Goal: Transaction & Acquisition: Book appointment/travel/reservation

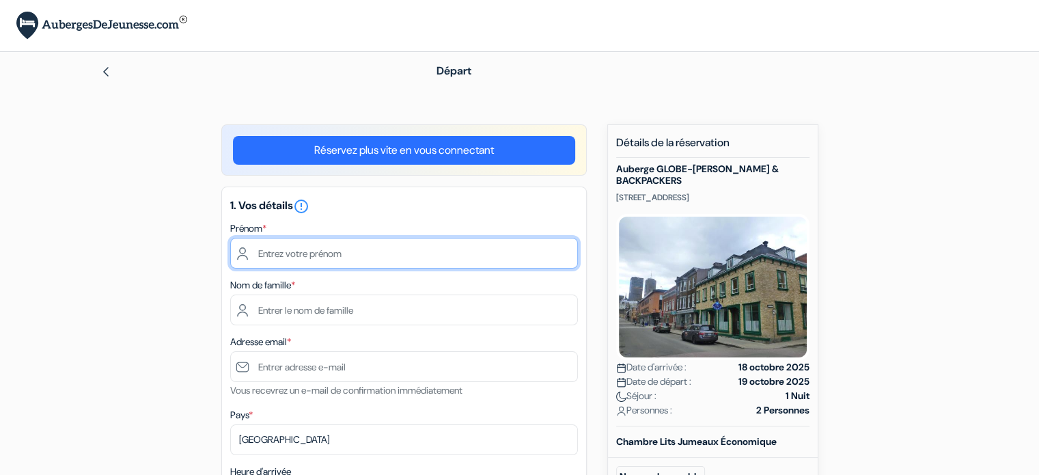
click at [275, 253] on input "text" at bounding box center [404, 253] width 348 height 31
type input "[PERSON_NAME]"
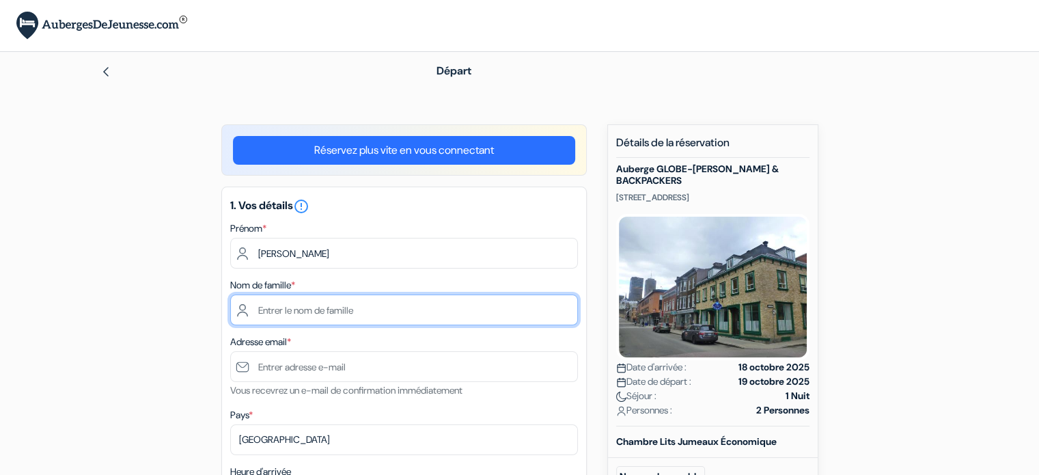
click at [283, 313] on input "text" at bounding box center [404, 309] width 348 height 31
type input "[PERSON_NAME]"
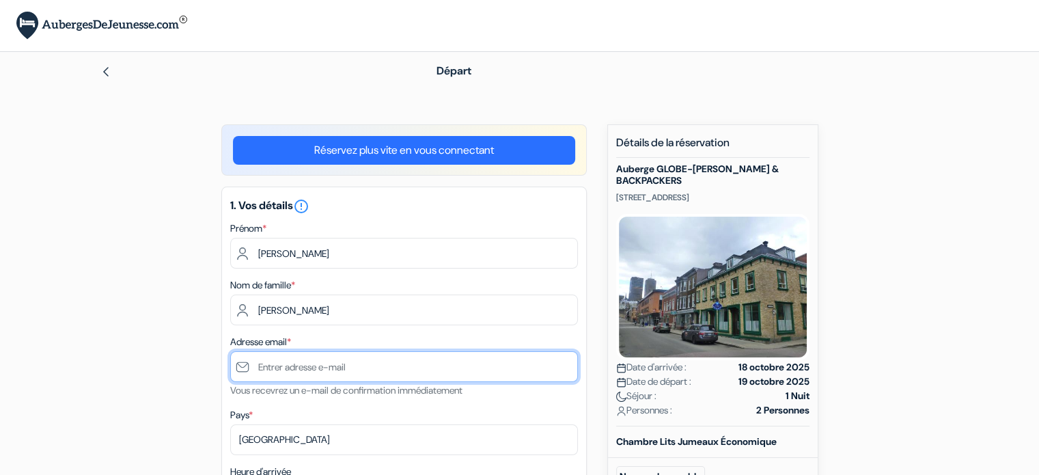
click at [284, 365] on input "text" at bounding box center [404, 366] width 348 height 31
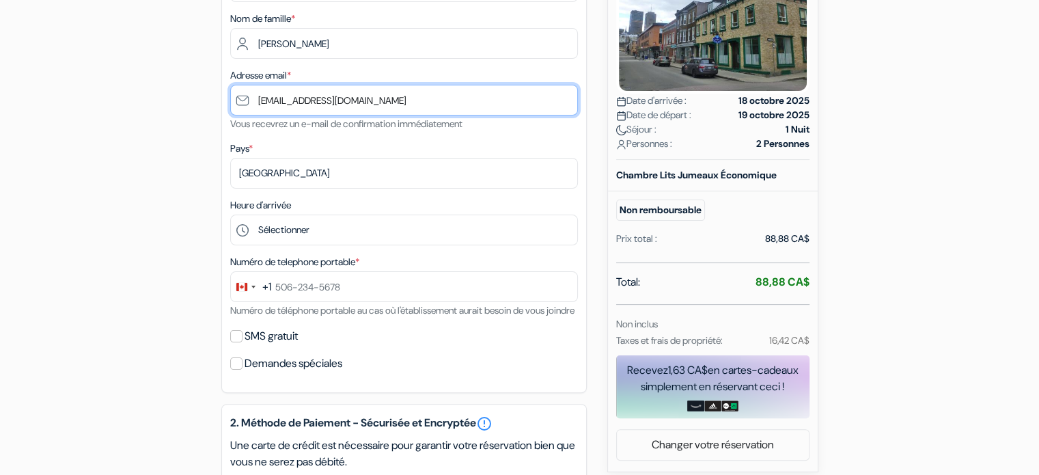
scroll to position [278, 0]
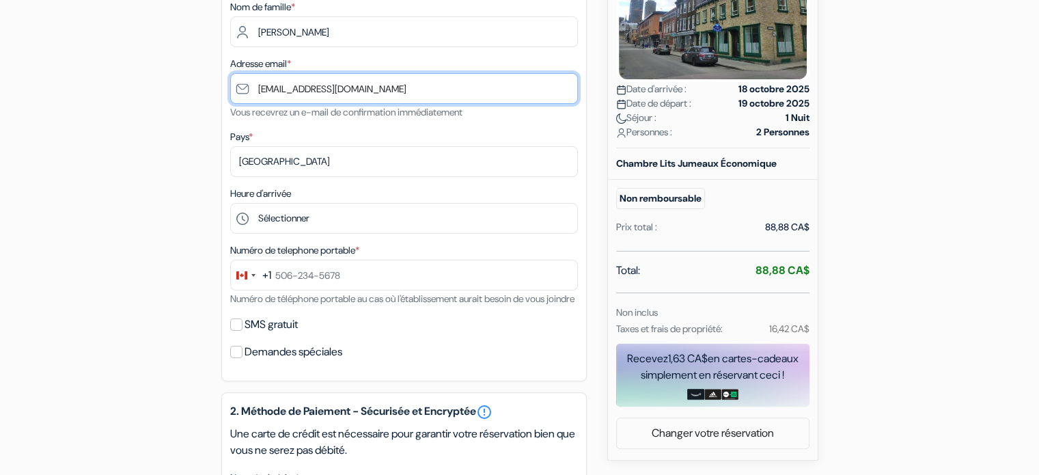
type input "[EMAIL_ADDRESS][DOMAIN_NAME]"
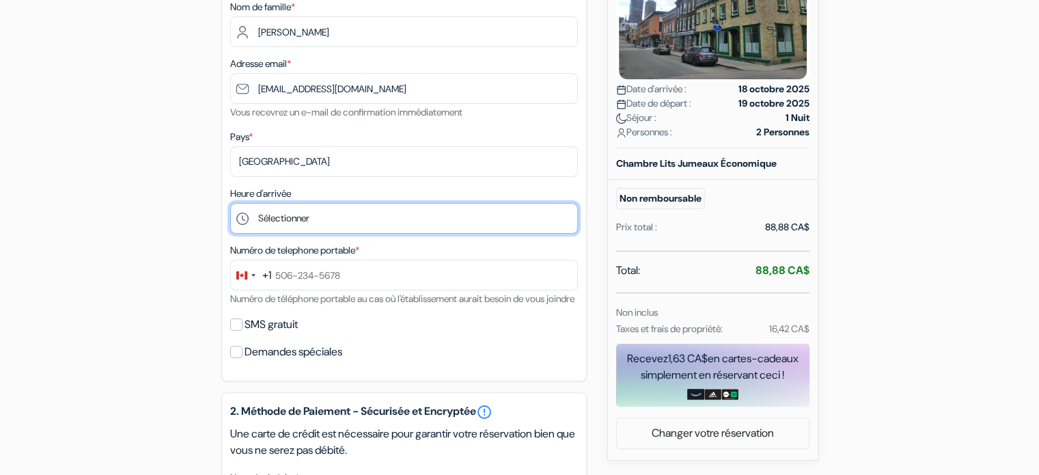
click at [302, 214] on select "Sélectionner 16:00 17:00 18:00 19:00 20:00 21:00" at bounding box center [404, 218] width 348 height 31
select select "18"
click at [230, 203] on select "Sélectionner 16:00 17:00 18:00 19:00 20:00 21:00" at bounding box center [404, 218] width 348 height 31
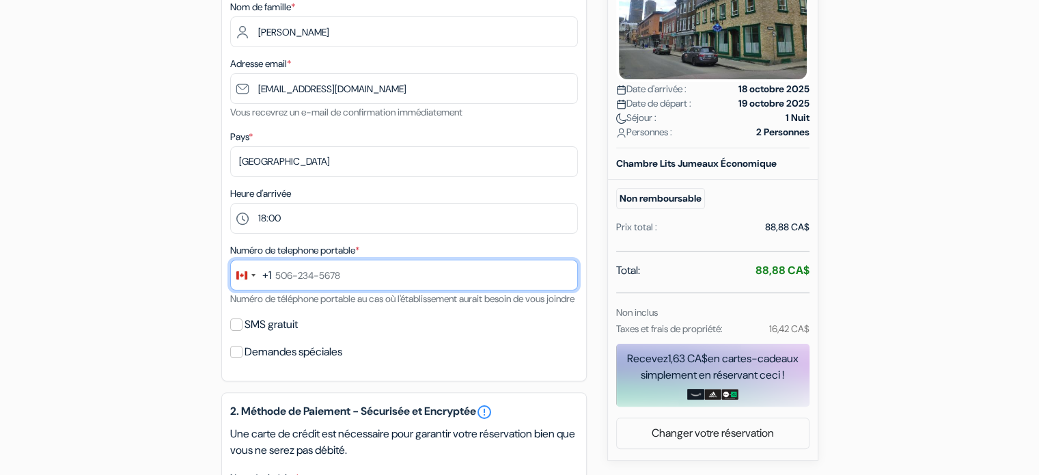
click at [336, 278] on input "text" at bounding box center [404, 274] width 348 height 31
type input "[PHONE_NUMBER]"
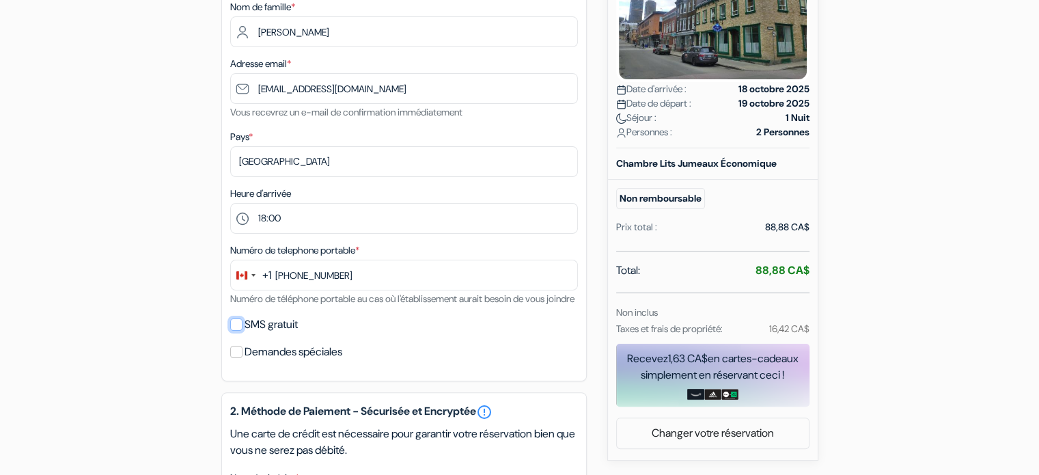
click at [234, 330] on input "SMS gratuit" at bounding box center [236, 324] width 12 height 12
checkbox input "true"
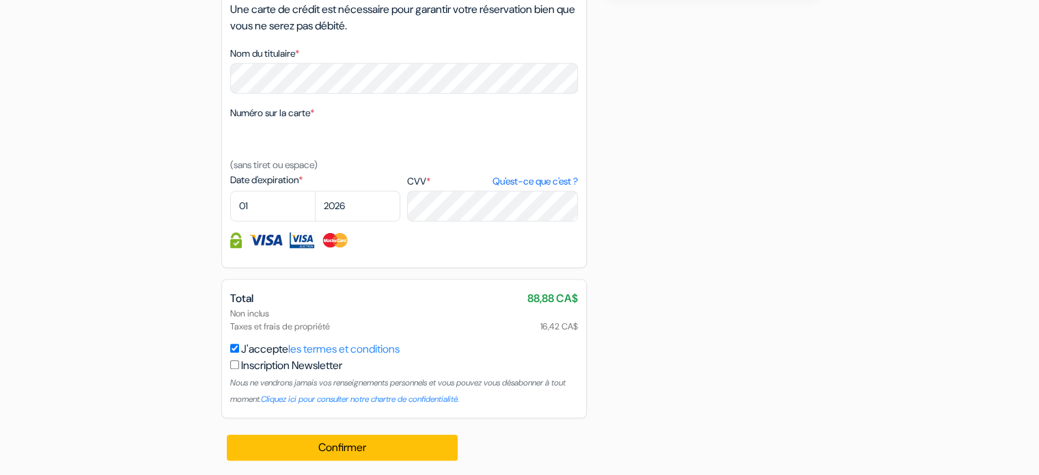
scroll to position [753, 0]
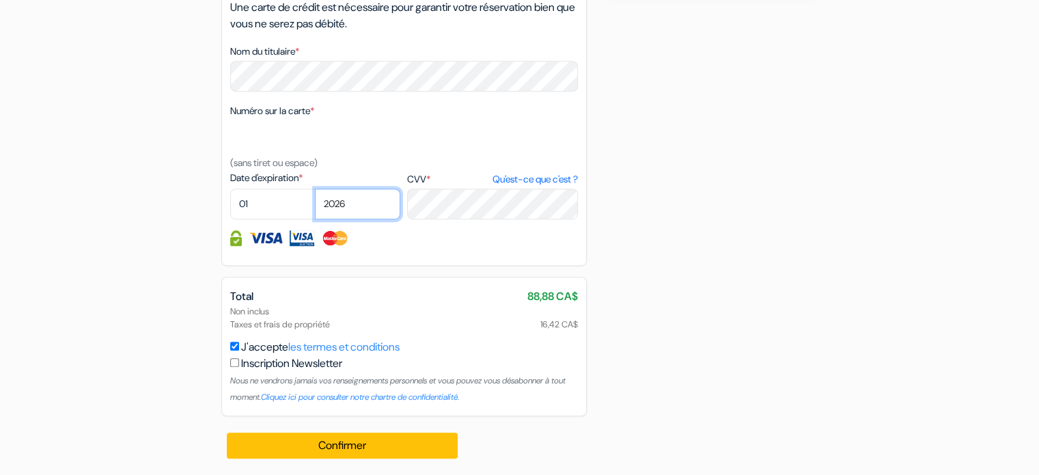
click at [347, 216] on select "2025 2026 2027 2028 2029 2030 2031 2032 2033 2034 2035 2036 2037 2038 2039 2040…" at bounding box center [357, 203] width 85 height 31
select select "2029"
click at [315, 196] on select "2025 2026 2027 2028 2029 2030 2031 2032 2033 2034 2035 2036 2037 2038 2039 2040…" at bounding box center [357, 203] width 85 height 31
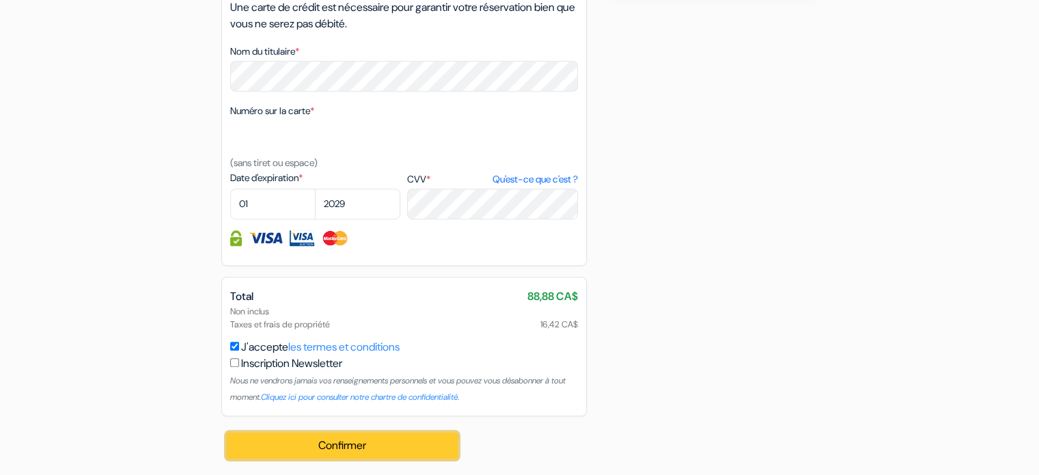
click at [380, 442] on button "Confirmer Loading..." at bounding box center [342, 445] width 231 height 26
